Goal: Information Seeking & Learning: Learn about a topic

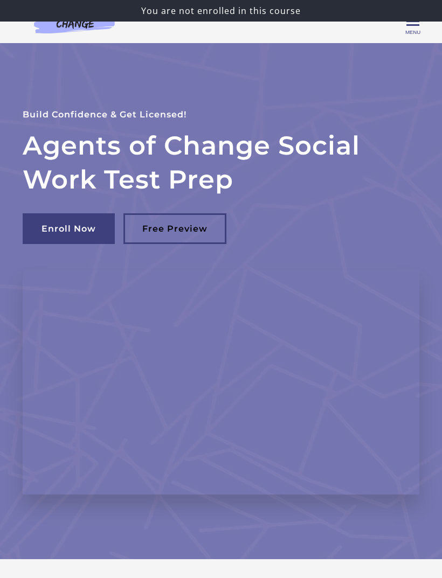
click at [415, 27] on span "Toggle menu" at bounding box center [412, 21] width 13 height 13
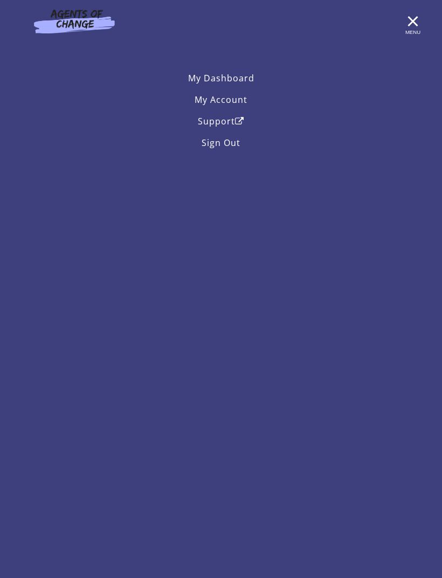
click at [237, 100] on link "My Account" at bounding box center [221, 100] width 396 height 22
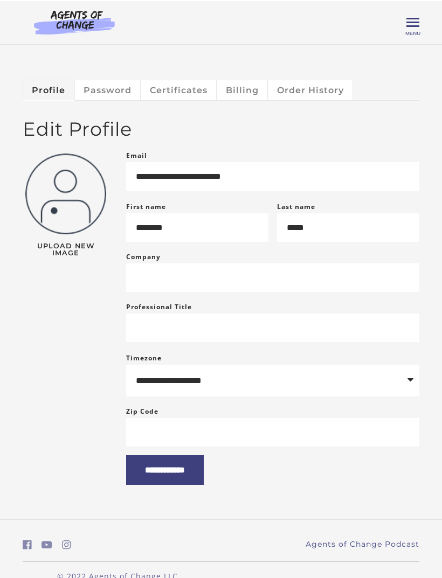
click at [414, 22] on span "Toggle menu" at bounding box center [412, 21] width 13 height 2
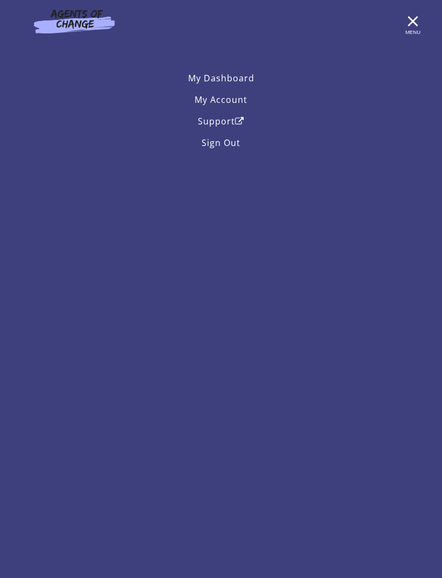
click at [241, 101] on link "My Account" at bounding box center [221, 100] width 396 height 22
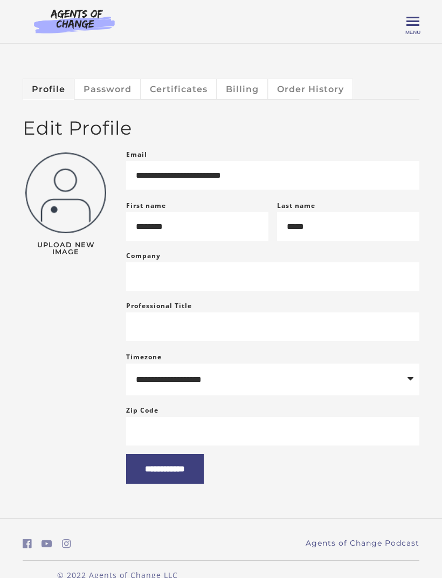
click at [412, 26] on span "Toggle menu" at bounding box center [412, 21] width 13 height 13
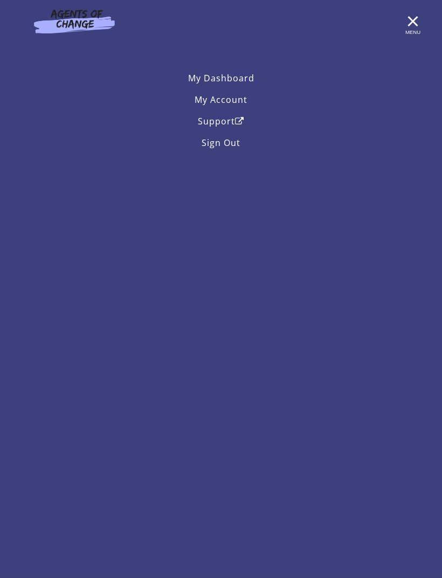
click at [235, 85] on link "My Dashboard" at bounding box center [221, 78] width 396 height 22
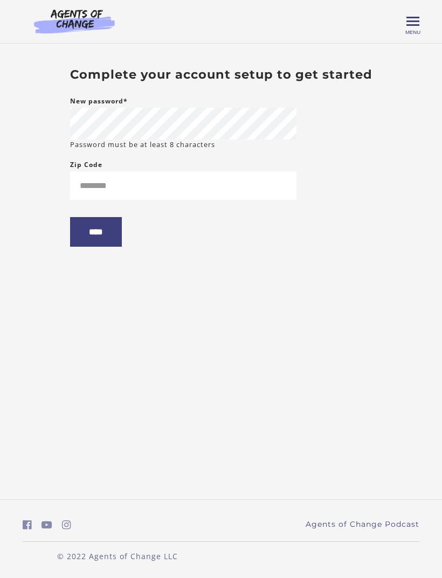
click at [414, 31] on span "Menu" at bounding box center [412, 32] width 15 height 6
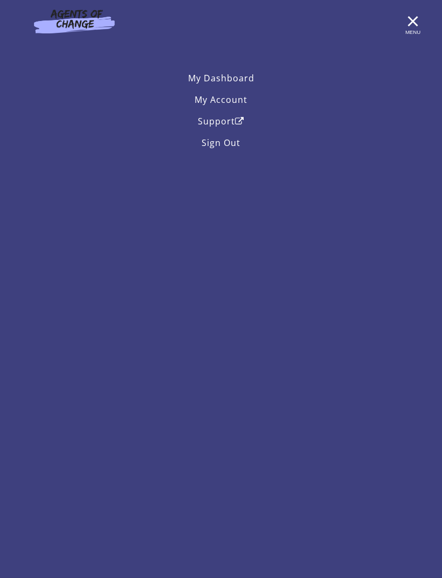
click at [226, 123] on link "Support" at bounding box center [221, 121] width 396 height 22
click at [233, 97] on link "My Account" at bounding box center [221, 100] width 396 height 22
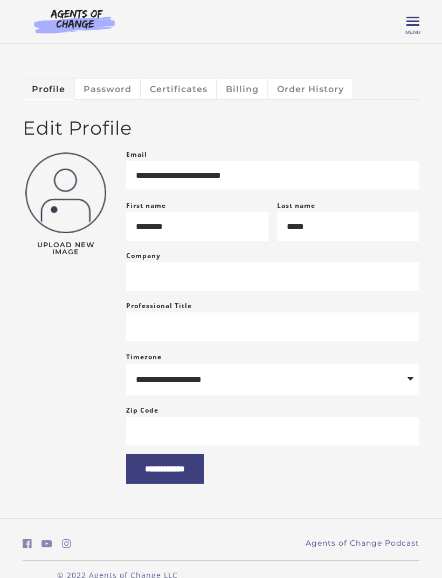
click at [108, 95] on link "Password" at bounding box center [108, 89] width 66 height 20
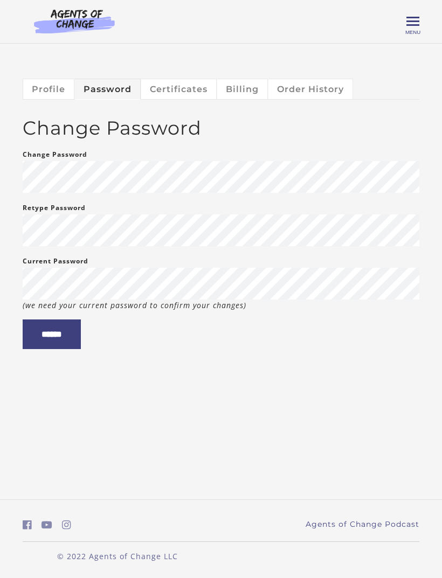
click at [415, 22] on span "Toggle menu" at bounding box center [412, 21] width 13 height 2
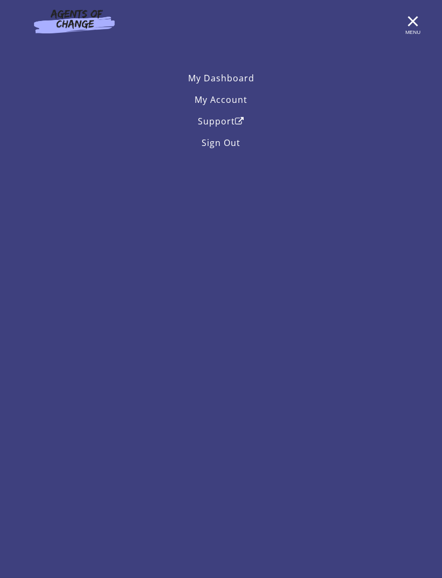
click at [236, 78] on link "My Dashboard" at bounding box center [221, 78] width 396 height 22
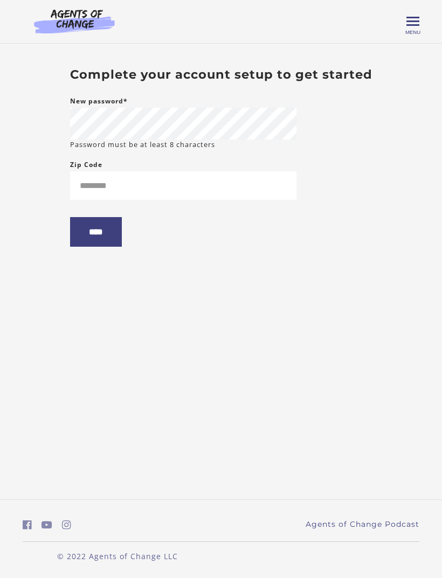
click at [411, 33] on span "Menu" at bounding box center [412, 32] width 15 height 6
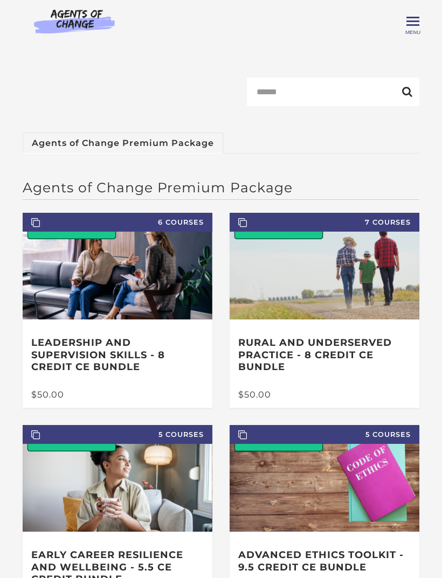
click at [411, 34] on span "Menu" at bounding box center [412, 32] width 15 height 6
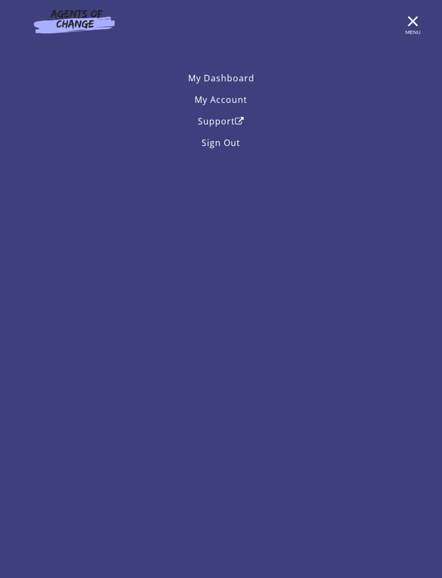
click at [415, 26] on span "Toggle menu" at bounding box center [412, 21] width 13 height 13
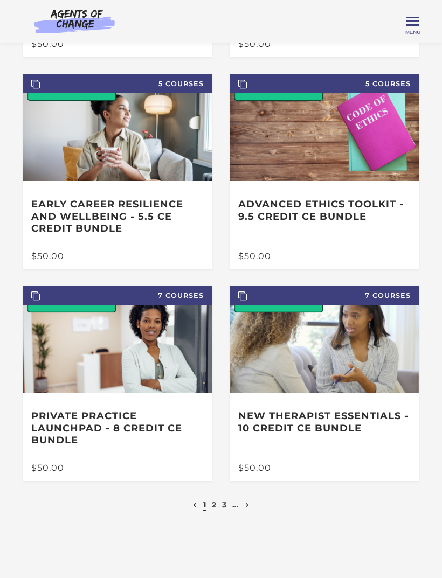
scroll to position [327, 0]
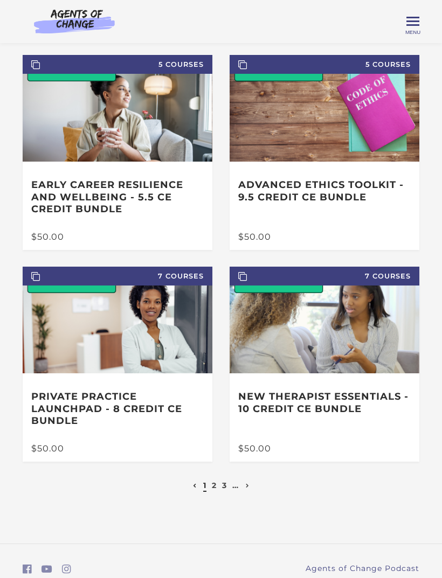
click at [216, 484] on link "2" at bounding box center [214, 485] width 5 height 10
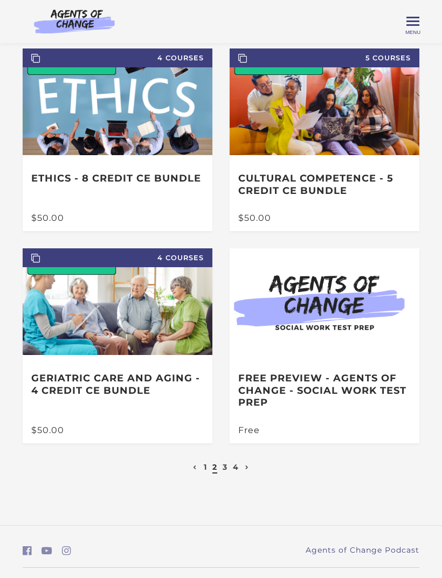
scroll to position [326, 0]
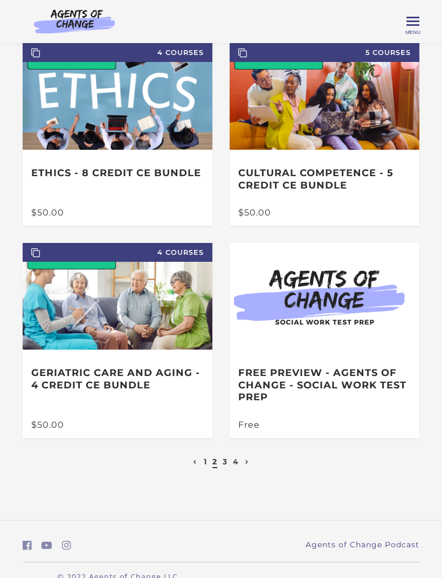
click at [237, 460] on link "4" at bounding box center [236, 462] width 6 height 10
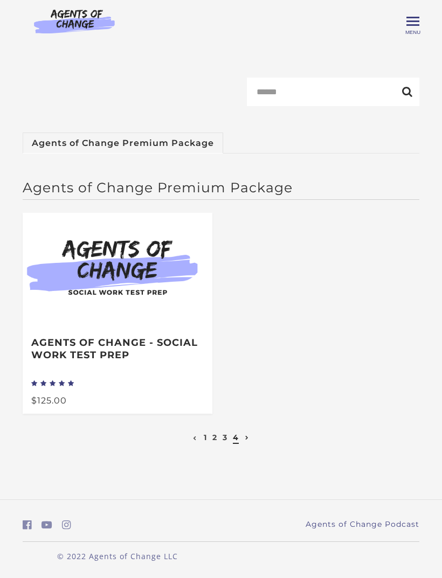
click at [227, 438] on link "3" at bounding box center [224, 437] width 5 height 10
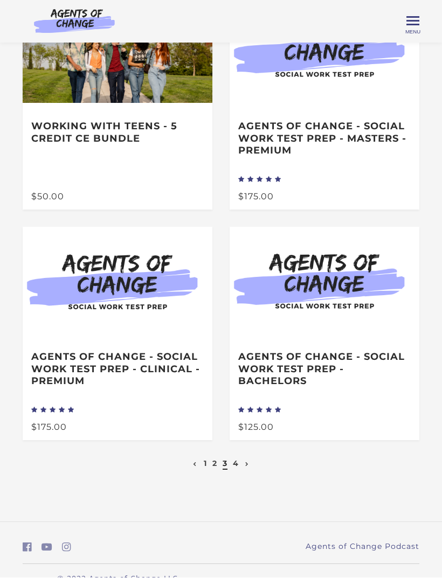
scroll to position [375, 0]
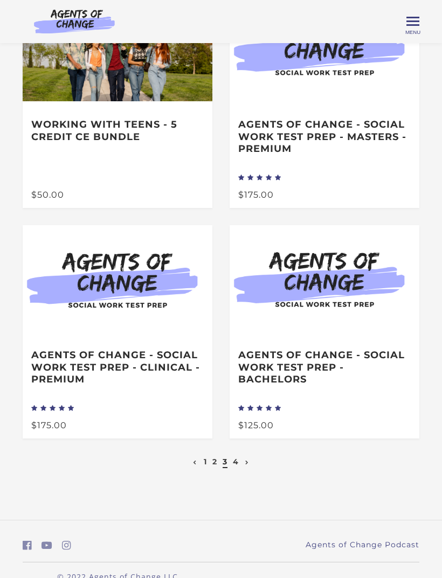
click at [152, 401] on div "Agents of Change - Social Work Test Prep - CLINICAL - PREMIUM" at bounding box center [118, 367] width 190 height 71
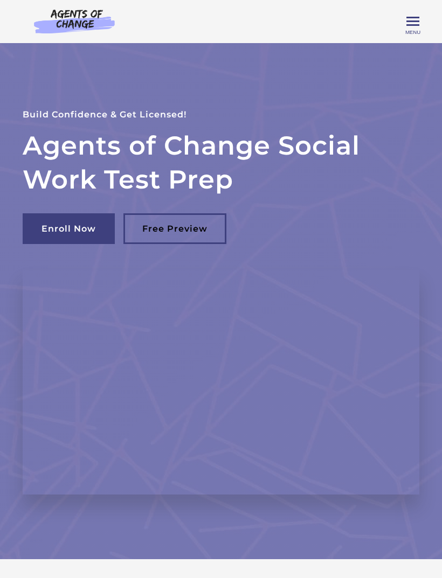
click at [194, 229] on link "Free Preview" at bounding box center [174, 228] width 103 height 31
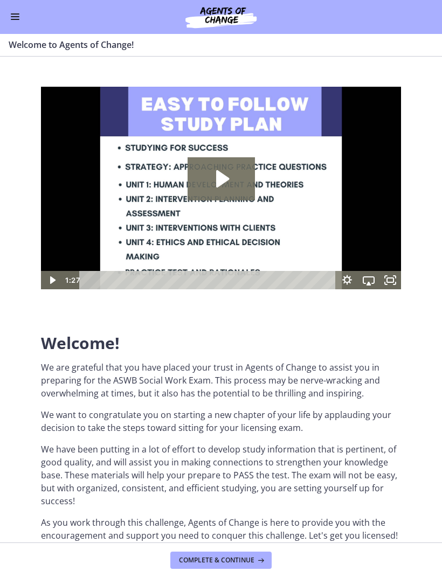
click at [247, 181] on icon "Play Video: c1o6hcmjueu5qasqsu00.mp4" at bounding box center [220, 178] width 67 height 43
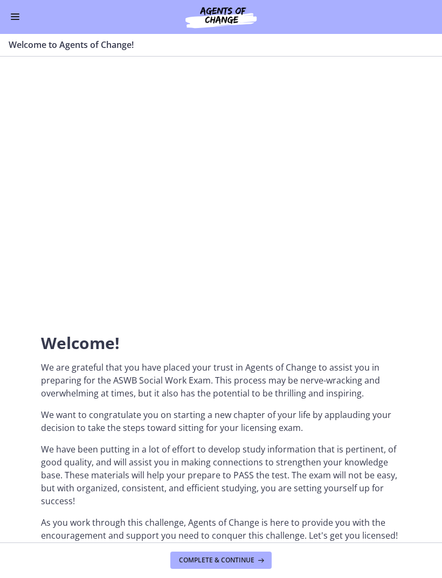
click at [340, 215] on div at bounding box center [221, 188] width 360 height 202
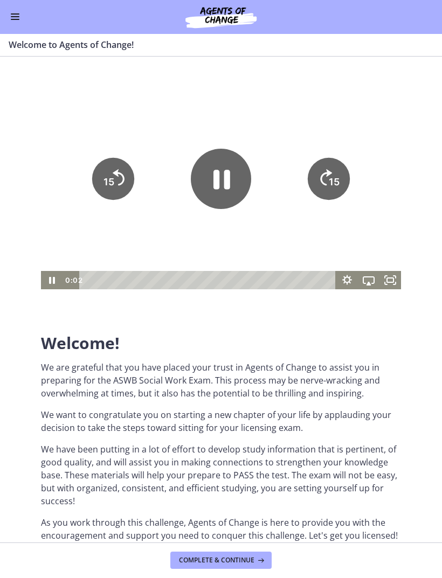
click at [389, 285] on icon "Fullscreen" at bounding box center [390, 280] width 22 height 18
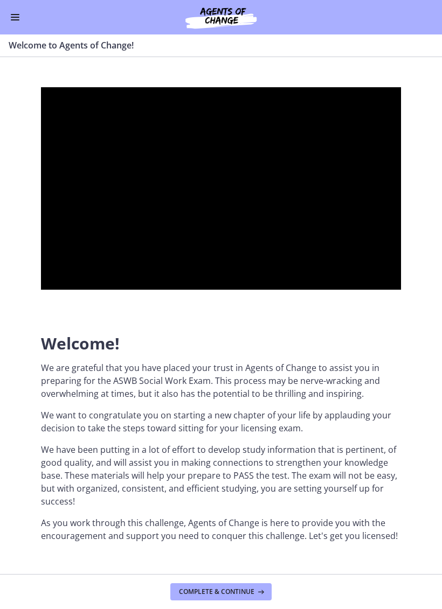
click at [212, 290] on div at bounding box center [221, 188] width 360 height 202
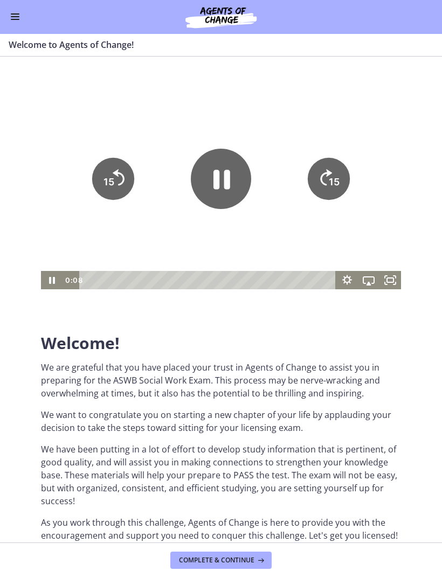
click at [252, 556] on span "Complete & continue" at bounding box center [216, 560] width 75 height 9
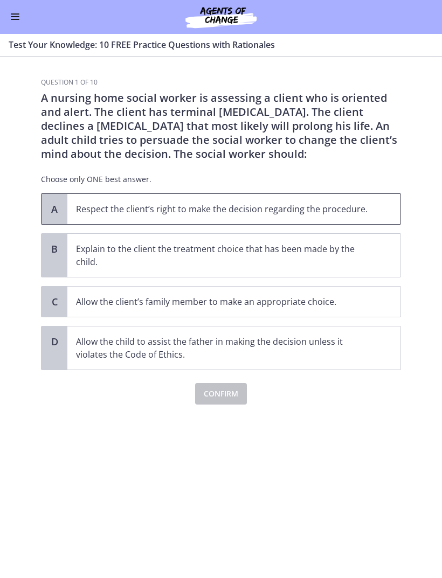
click at [260, 206] on p "Respect the client’s right to make the decision regarding the procedure." at bounding box center [223, 209] width 294 height 13
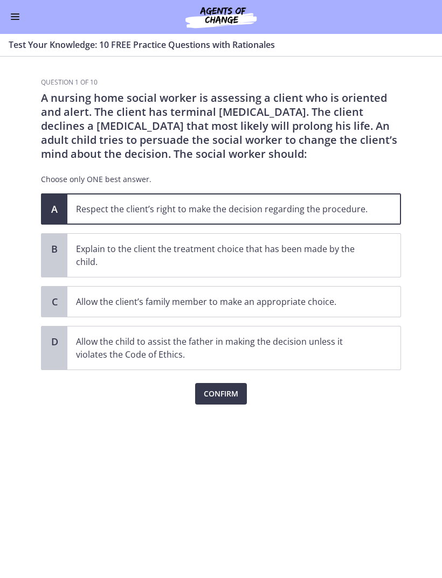
click at [222, 399] on span "Confirm" at bounding box center [221, 394] width 34 height 13
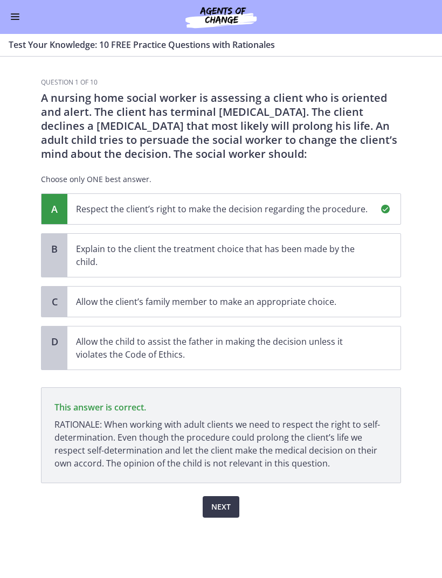
click at [216, 514] on button "Next" at bounding box center [220, 507] width 37 height 22
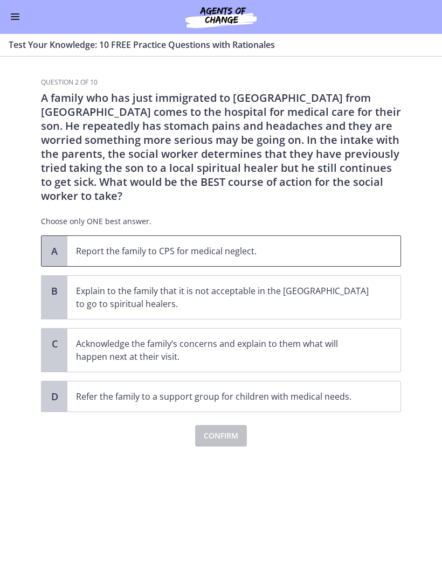
click at [228, 245] on p "Report the family to CPS for medical neglect." at bounding box center [223, 251] width 294 height 13
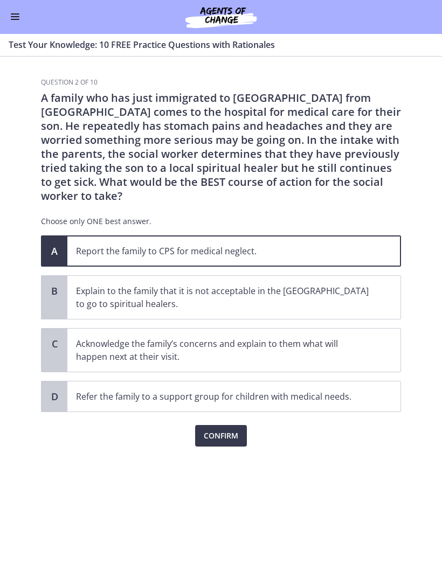
click at [220, 430] on span "Confirm" at bounding box center [221, 436] width 34 height 13
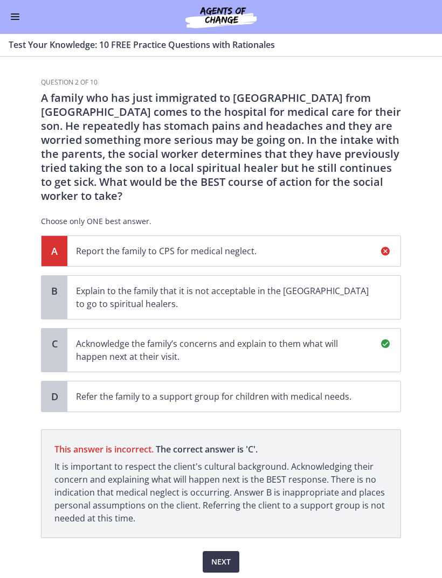
scroll to position [24, 0]
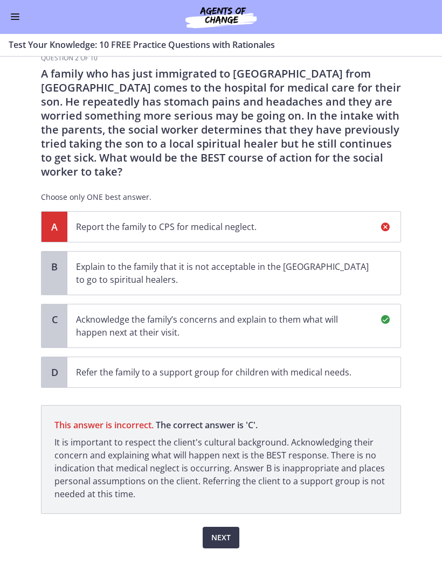
click at [220, 531] on span "Next" at bounding box center [220, 537] width 19 height 13
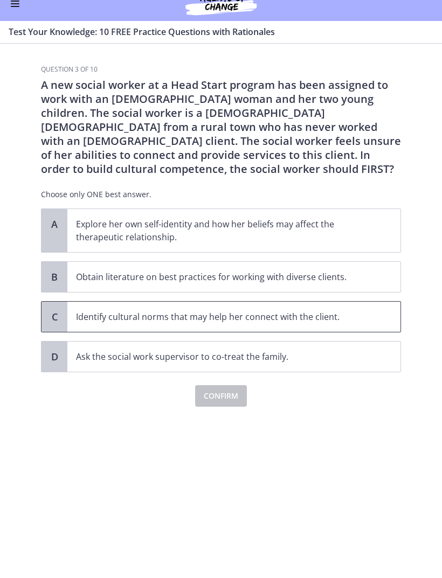
click at [348, 315] on span "Identify cultural norms that may help her connect with the client." at bounding box center [233, 330] width 333 height 30
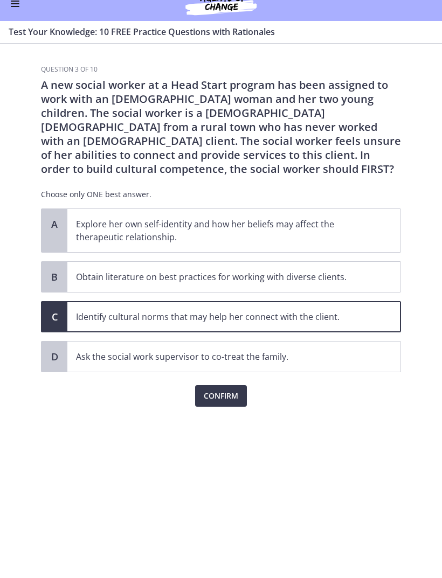
click at [208, 403] on span "Confirm" at bounding box center [221, 409] width 34 height 13
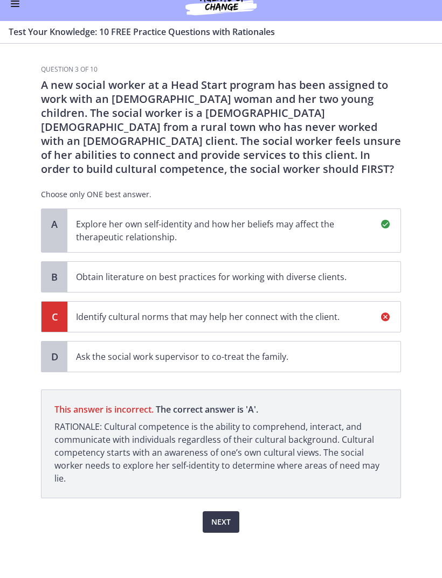
scroll to position [11, 0]
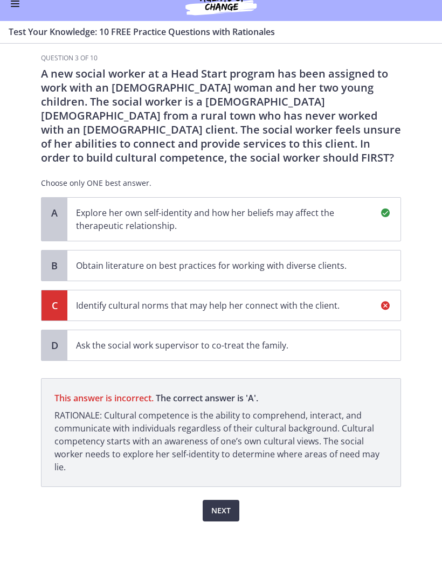
click at [228, 517] on span "Next" at bounding box center [220, 523] width 19 height 13
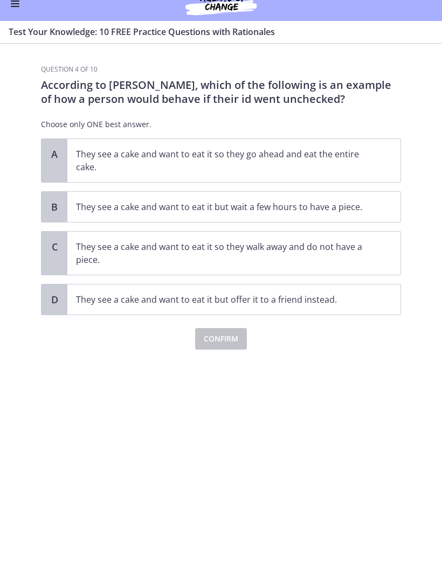
click at [436, 71] on section "Question 4 of 10 According to [PERSON_NAME], which of the following is an examp…" at bounding box center [221, 317] width 442 height 521
click at [379, 169] on span "They see a cake and want to eat it so they go ahead and eat the entire cake." at bounding box center [233, 173] width 333 height 43
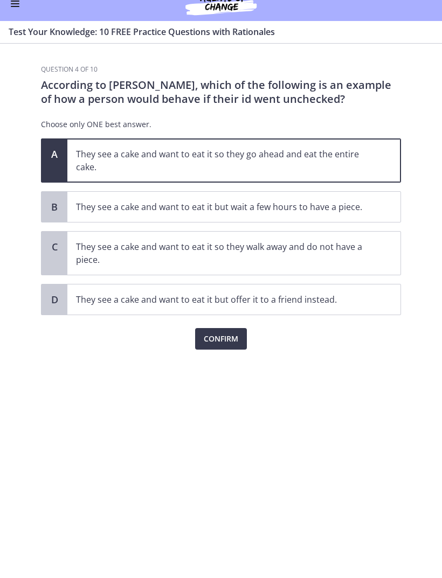
click at [208, 347] on button "Confirm" at bounding box center [221, 352] width 52 height 22
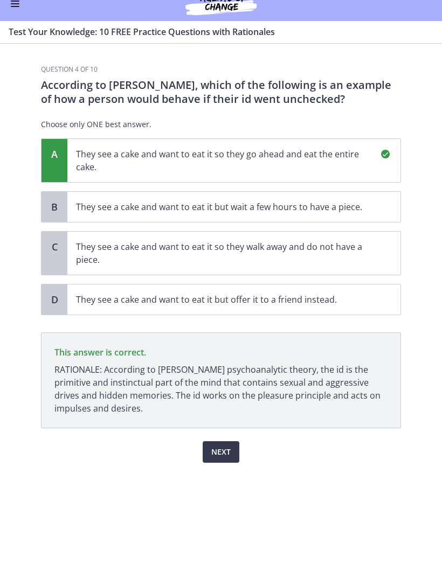
click at [212, 459] on span "Next" at bounding box center [220, 465] width 19 height 13
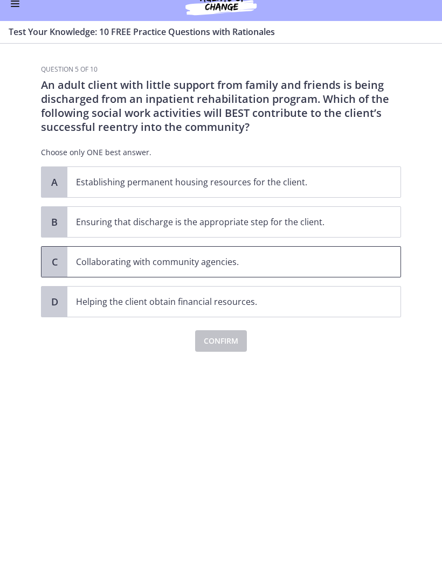
click at [332, 260] on span "Collaborating with community agencies." at bounding box center [233, 275] width 333 height 30
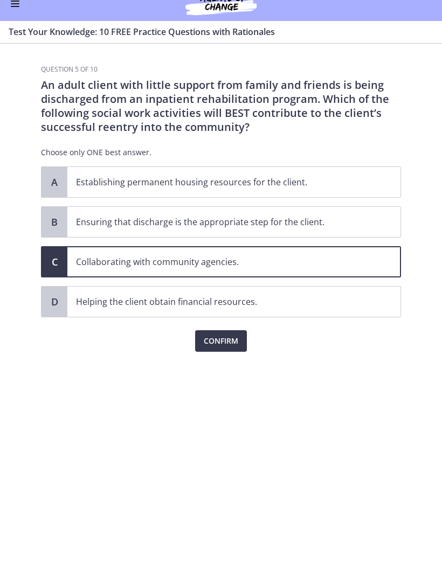
click at [213, 351] on button "Confirm" at bounding box center [221, 355] width 52 height 22
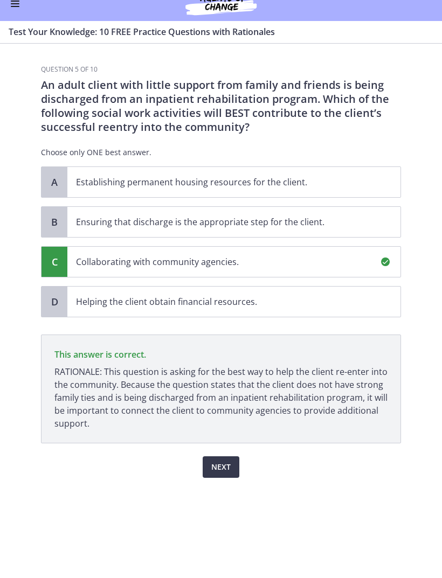
click at [212, 474] on span "Next" at bounding box center [220, 480] width 19 height 13
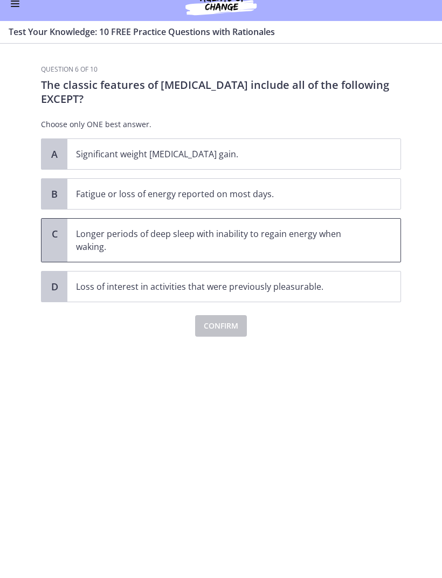
click at [359, 241] on p "Longer periods of deep sleep with inability to regain energy when waking." at bounding box center [223, 254] width 294 height 26
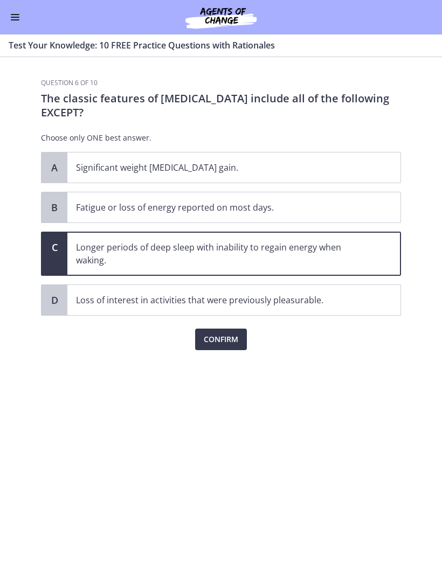
click at [210, 343] on span "Confirm" at bounding box center [221, 339] width 34 height 13
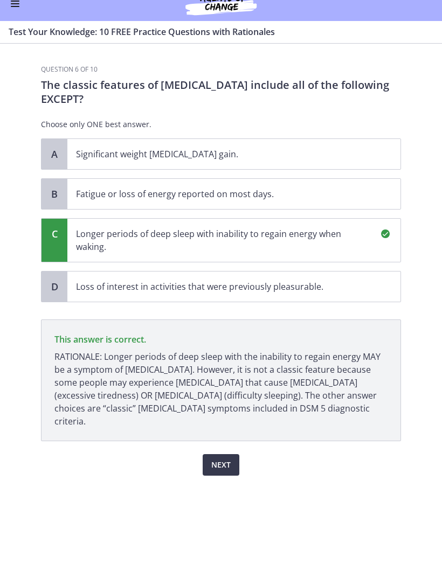
click at [220, 467] on button "Next" at bounding box center [220, 478] width 37 height 22
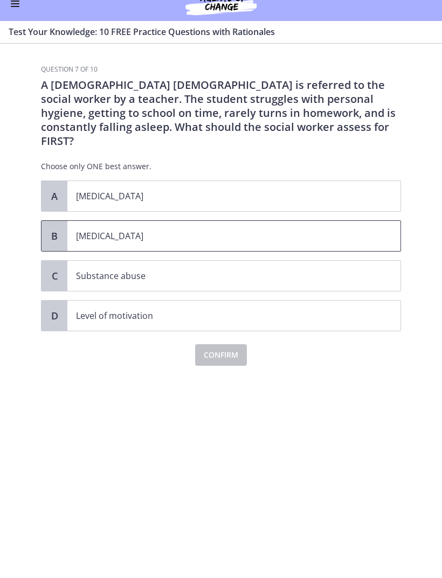
click at [241, 234] on span "[MEDICAL_DATA]" at bounding box center [233, 249] width 333 height 30
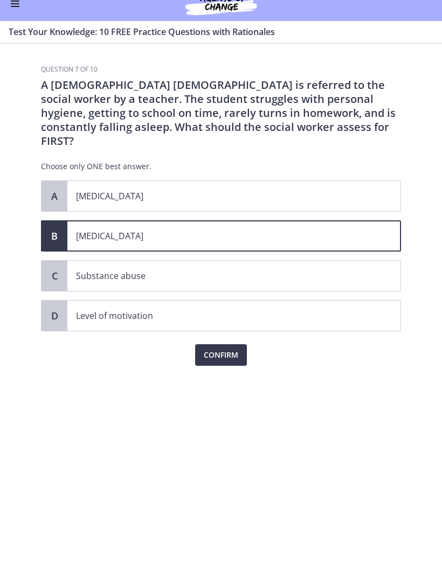
click at [228, 362] on span "Confirm" at bounding box center [221, 368] width 34 height 13
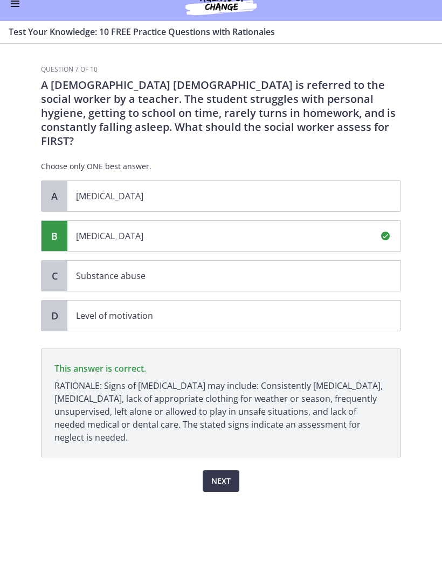
click at [227, 488] on span "Next" at bounding box center [220, 494] width 19 height 13
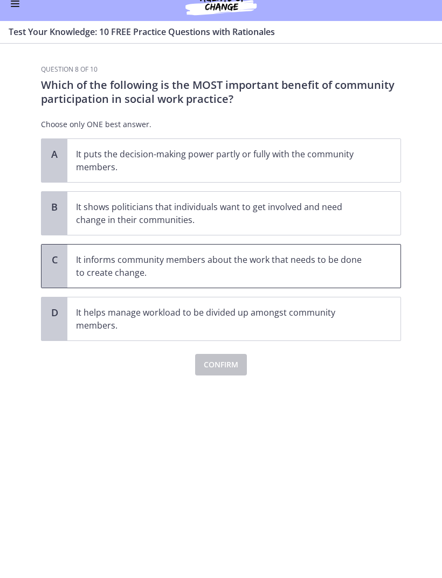
click at [334, 267] on p "It informs community members about the work that needs to be done to create cha…" at bounding box center [223, 280] width 294 height 26
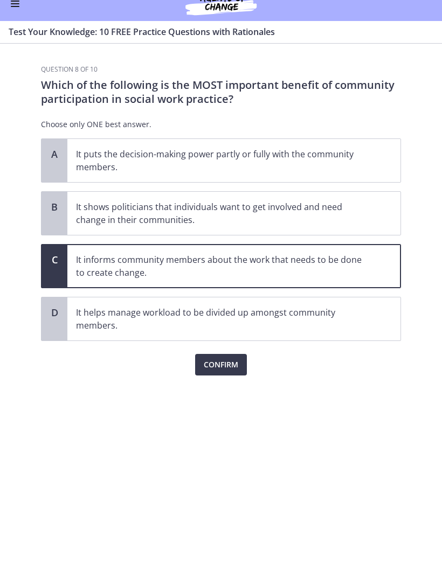
click at [208, 372] on span "Confirm" at bounding box center [221, 378] width 34 height 13
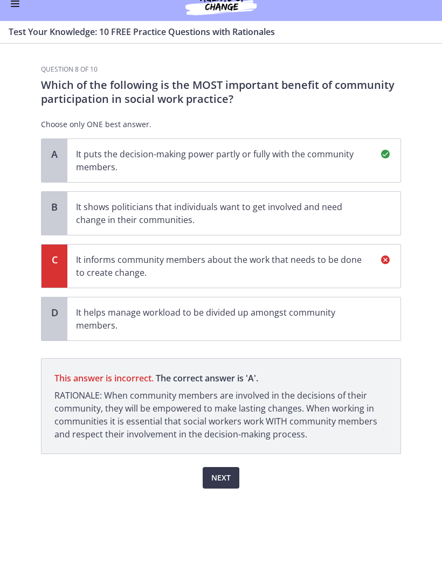
click at [219, 488] on button "Next" at bounding box center [220, 491] width 37 height 22
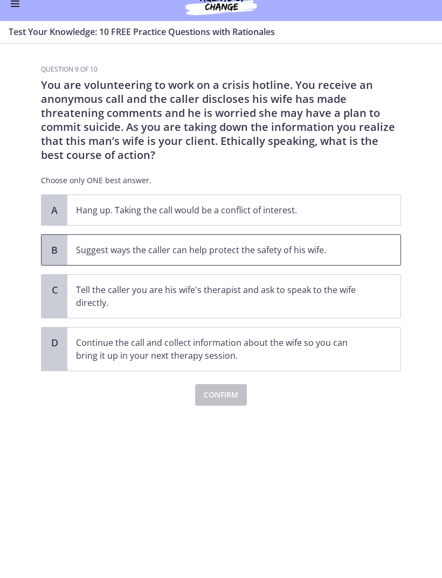
click at [351, 257] on p "Suggest ways the caller can help protect the safety of his wife." at bounding box center [223, 263] width 294 height 13
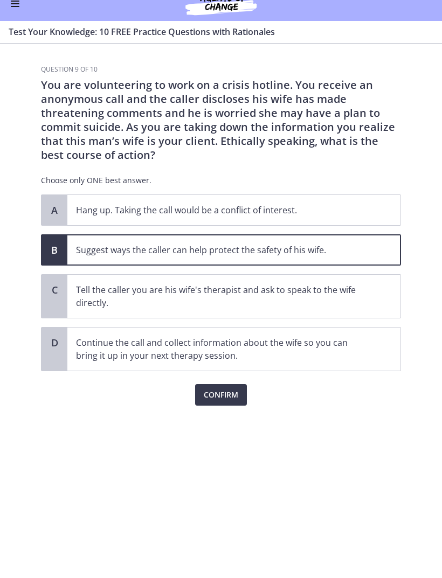
click at [200, 397] on button "Confirm" at bounding box center [221, 408] width 52 height 22
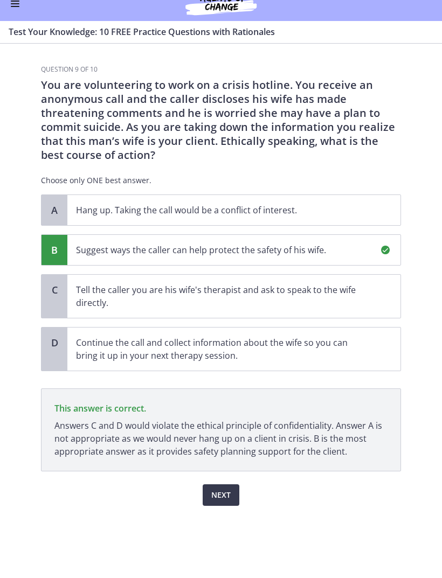
click at [213, 502] on span "Next" at bounding box center [220, 508] width 19 height 13
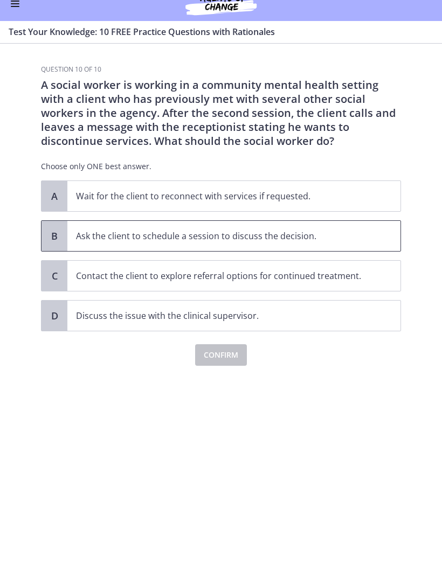
click at [358, 250] on span "Ask the client to schedule a session to discuss the decision." at bounding box center [233, 249] width 333 height 30
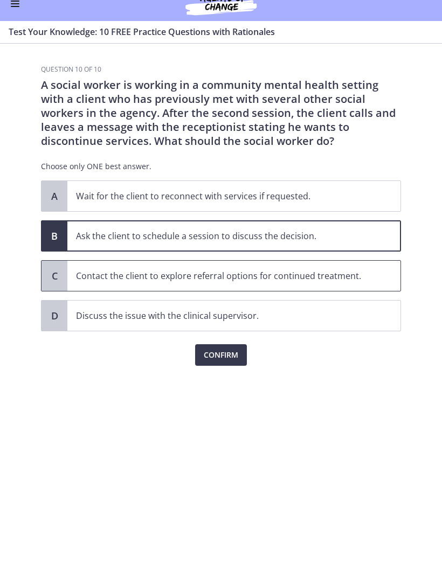
click at [349, 283] on p "Contact the client to explore referral options for continued treatment." at bounding box center [223, 289] width 294 height 13
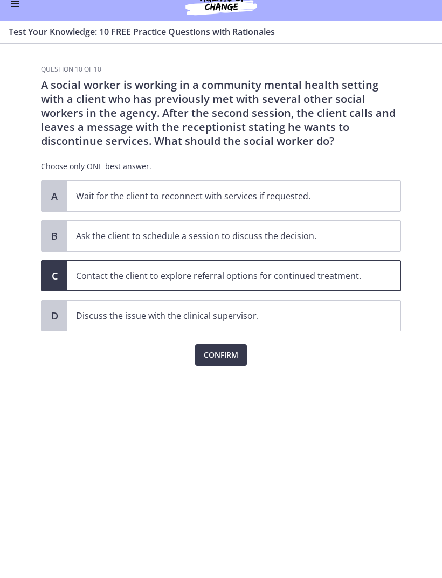
click at [209, 362] on span "Confirm" at bounding box center [221, 368] width 34 height 13
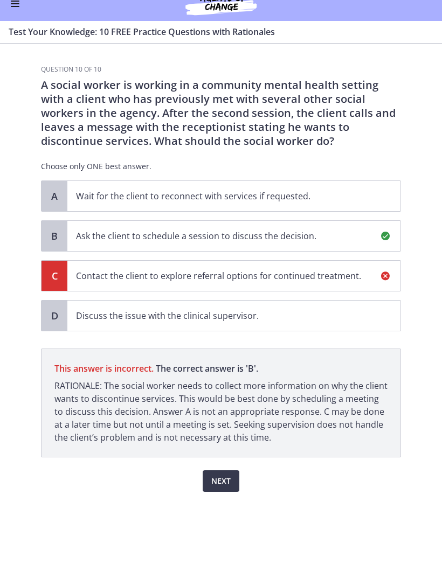
click at [212, 484] on button "Next" at bounding box center [220, 495] width 37 height 22
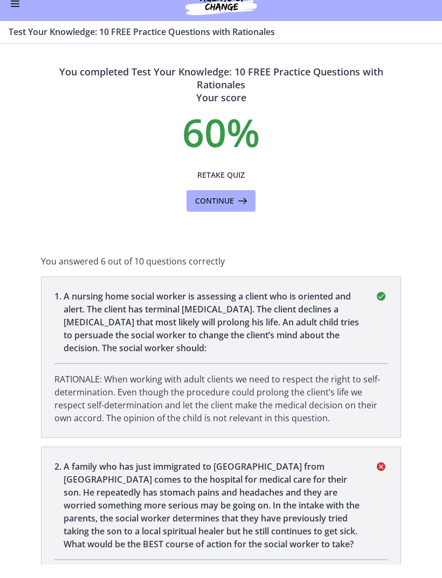
click at [206, 209] on button "Continue" at bounding box center [220, 215] width 69 height 22
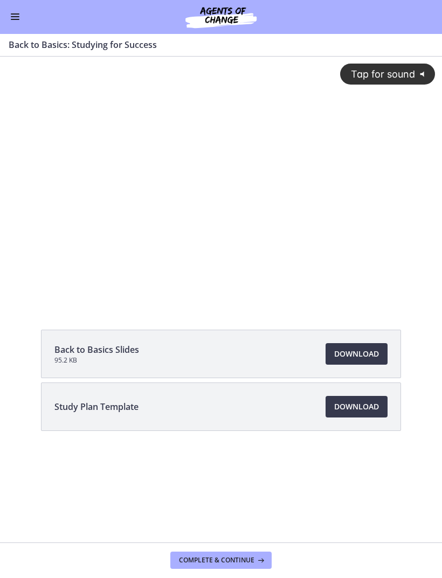
click at [376, 401] on span "Download Opens in a new window" at bounding box center [356, 407] width 45 height 13
click at [366, 351] on span "Download Opens in a new window" at bounding box center [356, 354] width 45 height 13
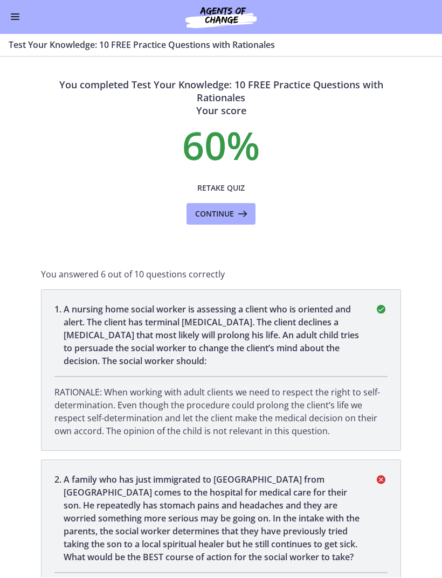
click at [20, 19] on button "Enable menu" at bounding box center [15, 17] width 13 height 13
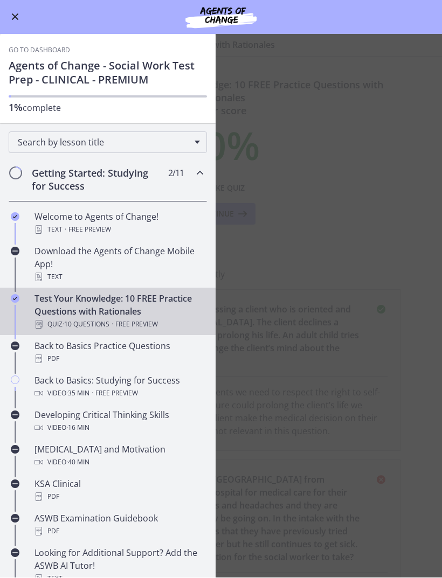
click at [159, 223] on div "Text · Free preview" at bounding box center [118, 229] width 168 height 13
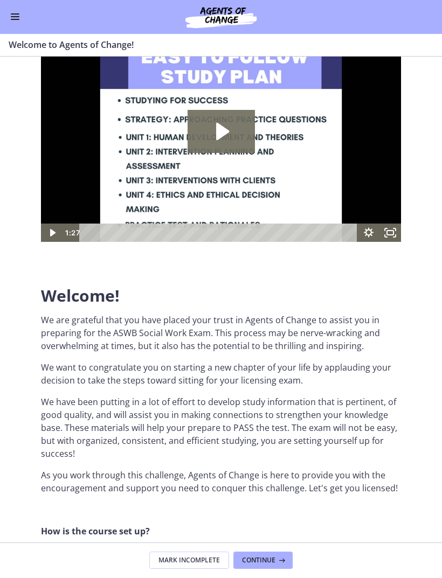
scroll to position [49, 0]
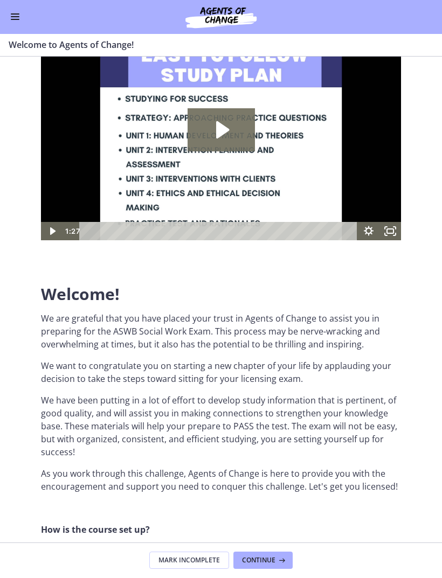
click at [15, 22] on button "Enable menu" at bounding box center [15, 17] width 13 height 13
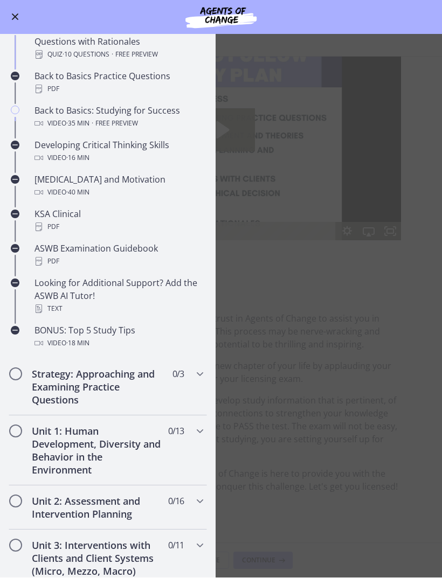
scroll to position [264, 0]
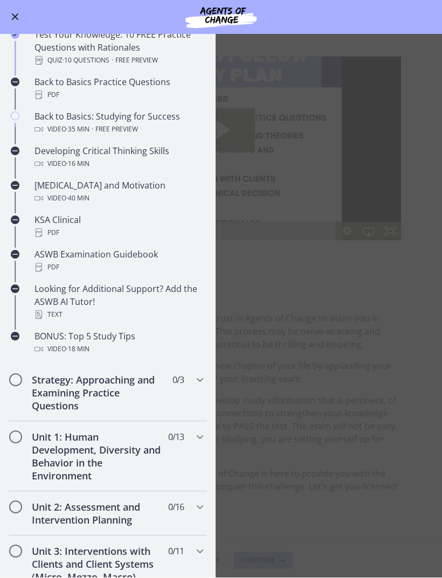
click at [137, 266] on div "PDF" at bounding box center [118, 267] width 168 height 13
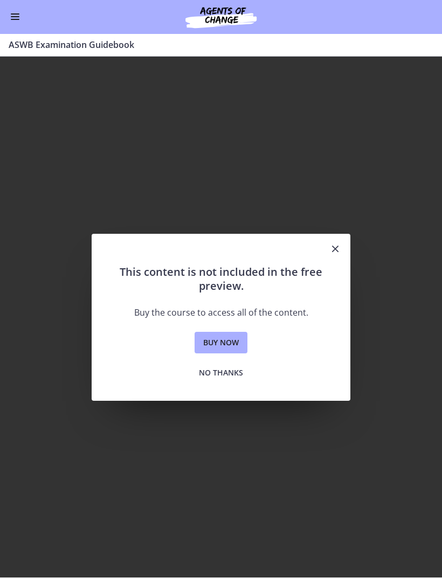
click at [330, 252] on icon "Close" at bounding box center [334, 249] width 13 height 13
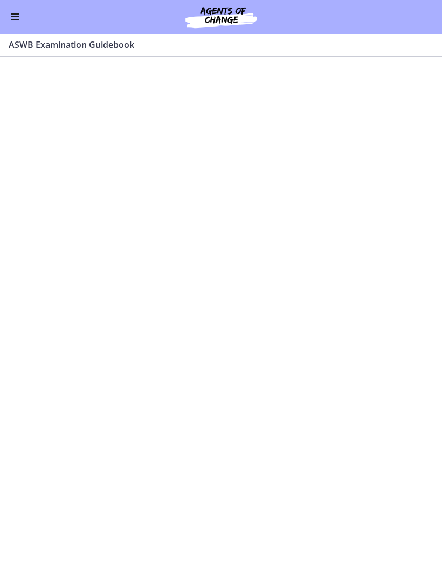
click at [17, 20] on button "Enable menu" at bounding box center [15, 17] width 13 height 13
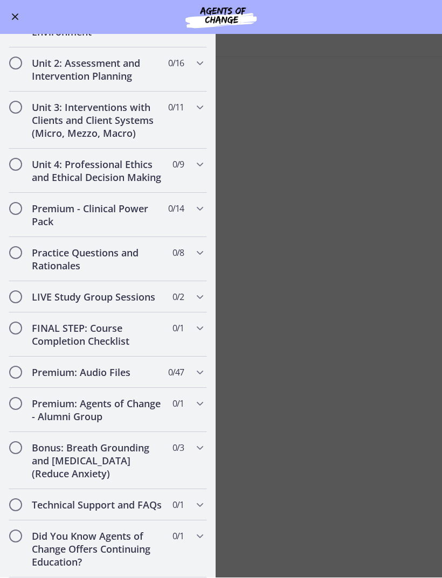
scroll to position [708, 0]
click at [314, 184] on main "ASWB Examination Guidebook Enable fullscreen" at bounding box center [221, 305] width 442 height 543
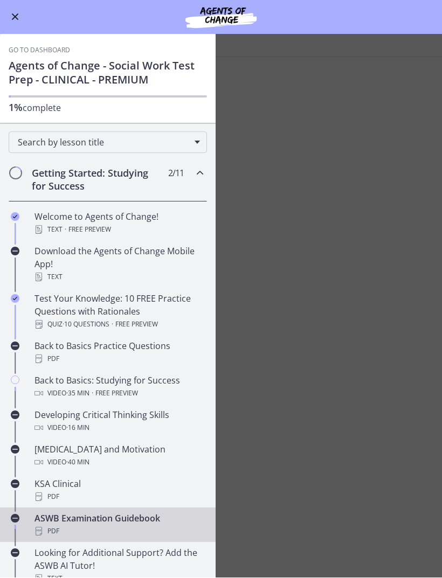
scroll to position [0, 0]
click at [125, 189] on h2 "Getting Started: Studying for Success" at bounding box center [97, 180] width 131 height 26
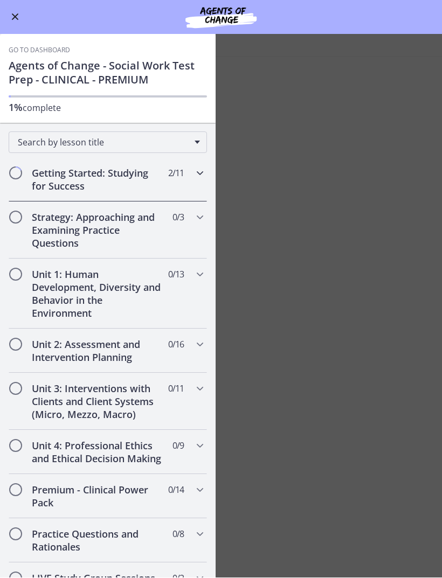
click at [198, 180] on span "Chapters" at bounding box center [199, 173] width 13 height 13
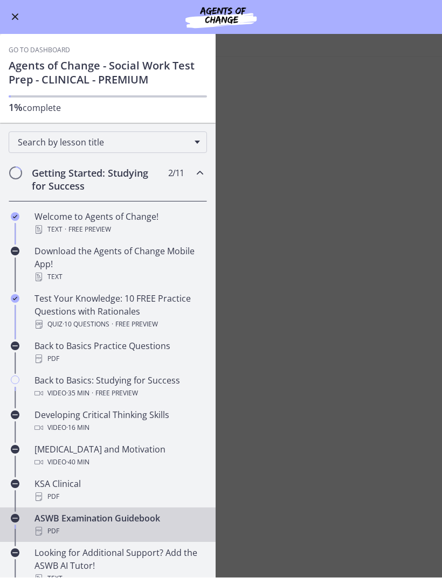
click at [122, 306] on div "Test Your Knowledge: 10 FREE Practice Questions with Rationales Quiz · 10 Quest…" at bounding box center [118, 311] width 168 height 39
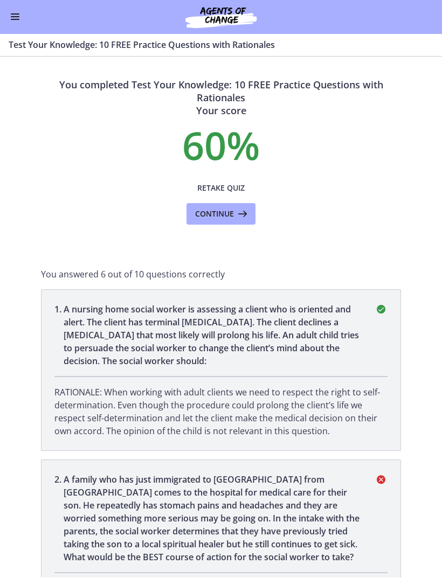
click at [9, 16] on button "Enable menu" at bounding box center [15, 17] width 13 height 13
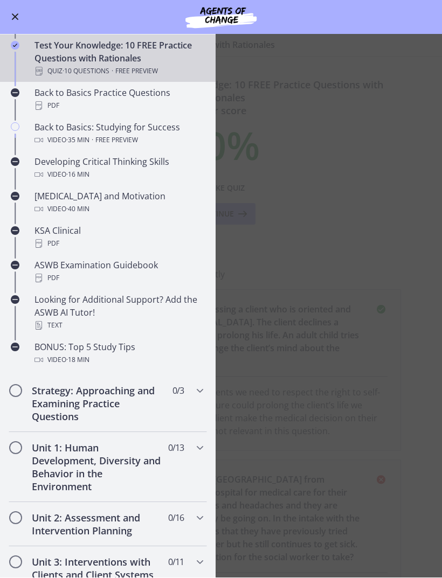
scroll to position [350, 0]
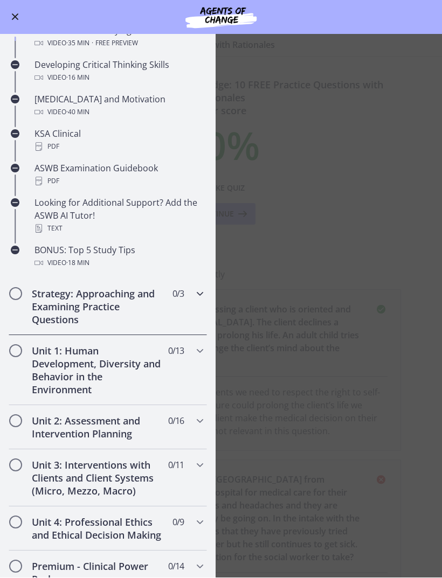
click at [154, 317] on h2 "Strategy: Approaching and Examining Practice Questions" at bounding box center [97, 307] width 131 height 39
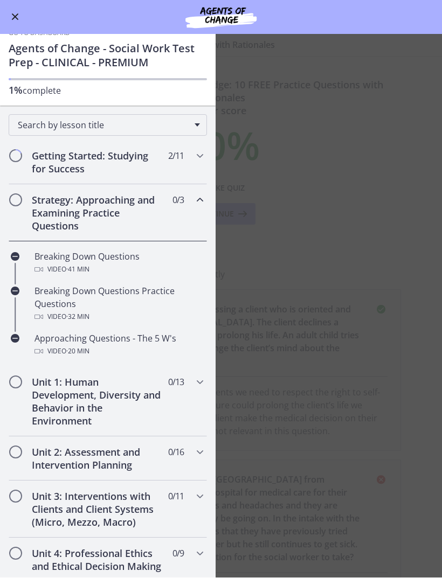
scroll to position [15, 0]
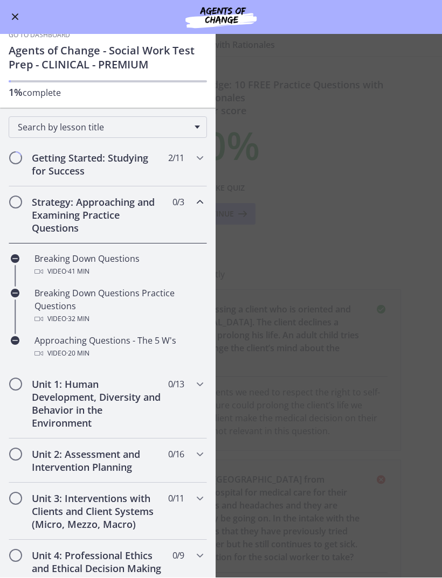
click at [144, 267] on div "Video · 41 min" at bounding box center [118, 271] width 168 height 13
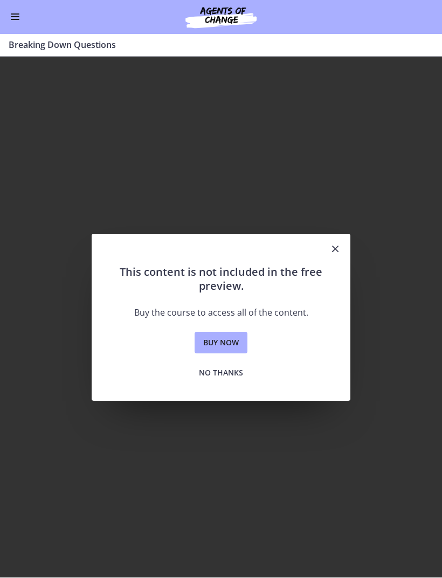
click at [338, 243] on icon "Close" at bounding box center [334, 249] width 13 height 13
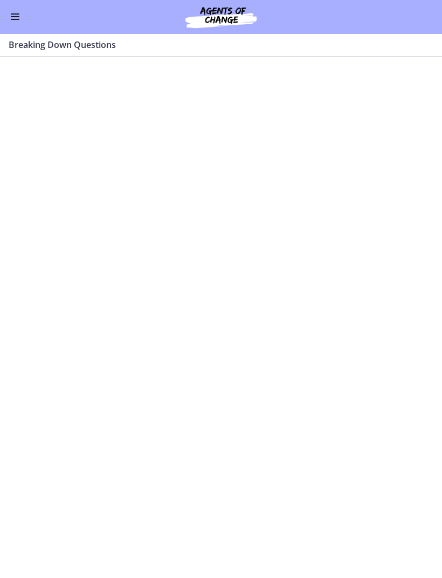
click at [9, 21] on button "Enable menu" at bounding box center [15, 17] width 13 height 13
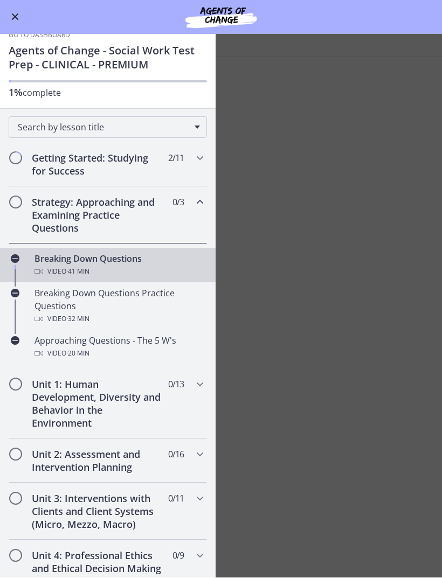
click at [53, 270] on div "Video · 41 min" at bounding box center [118, 271] width 168 height 13
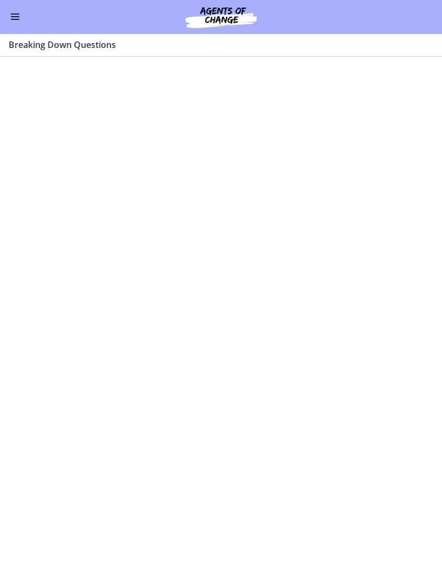
click at [18, 11] on button "Enable menu" at bounding box center [15, 17] width 13 height 13
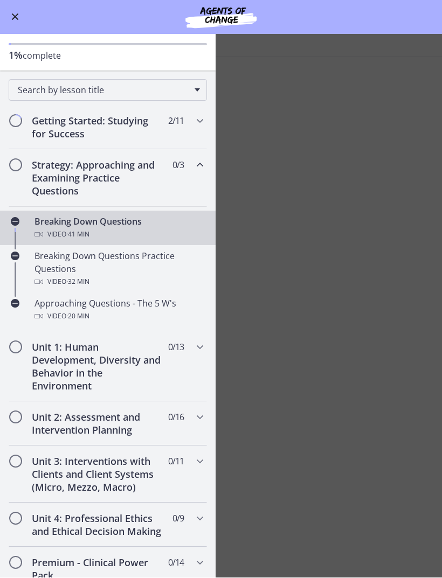
scroll to position [50, 0]
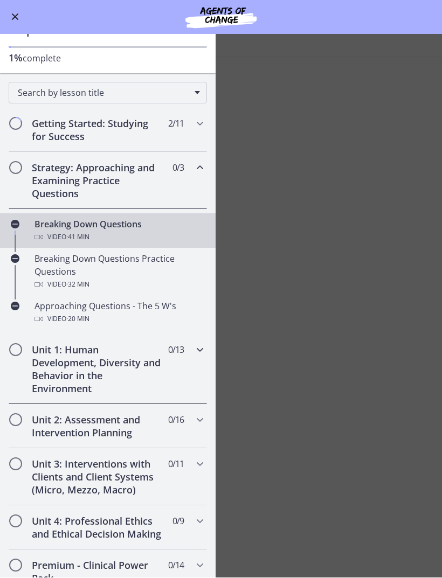
click at [25, 356] on div "Unit 1: Human Development, Diversity and Behavior in the Environment 0 / 13 Com…" at bounding box center [108, 369] width 198 height 70
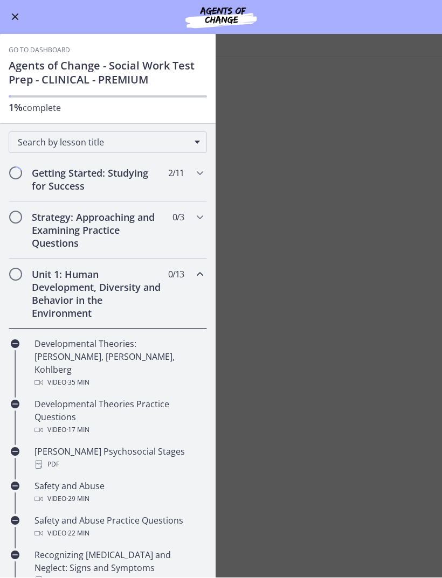
scroll to position [0, 0]
click at [176, 187] on div "Getting Started: Studying for Success 2 / 11 Completed" at bounding box center [108, 180] width 198 height 44
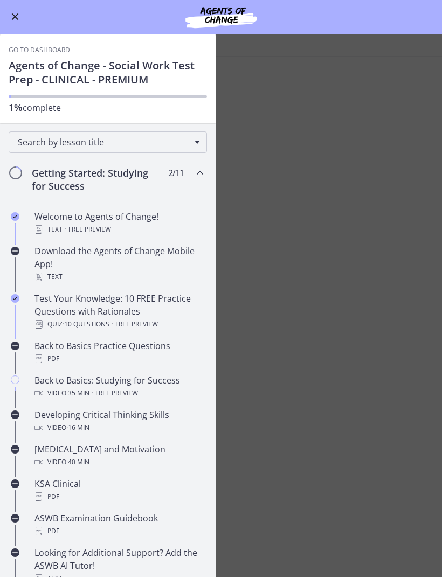
click at [145, 311] on div "Test Your Knowledge: 10 FREE Practice Questions with Rationales Quiz · 10 Quest…" at bounding box center [118, 311] width 168 height 39
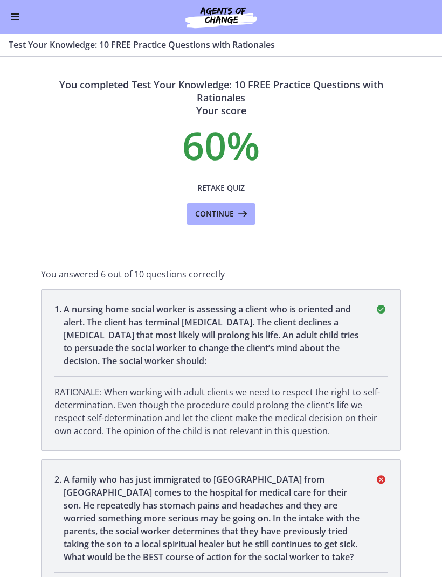
click at [243, 218] on icon at bounding box center [241, 214] width 15 height 13
click at [12, 15] on button "Enable menu" at bounding box center [15, 17] width 13 height 13
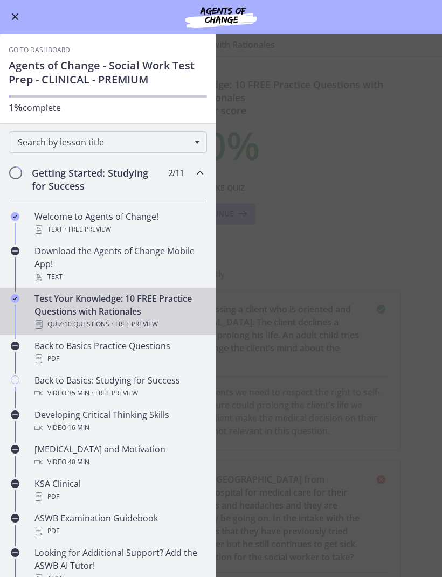
click at [146, 353] on div "PDF" at bounding box center [118, 359] width 168 height 13
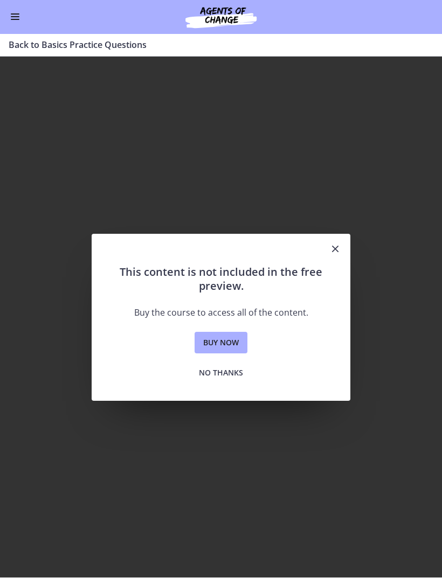
click at [238, 342] on span "Buy now" at bounding box center [221, 343] width 36 height 13
